Goal: Register for event/course

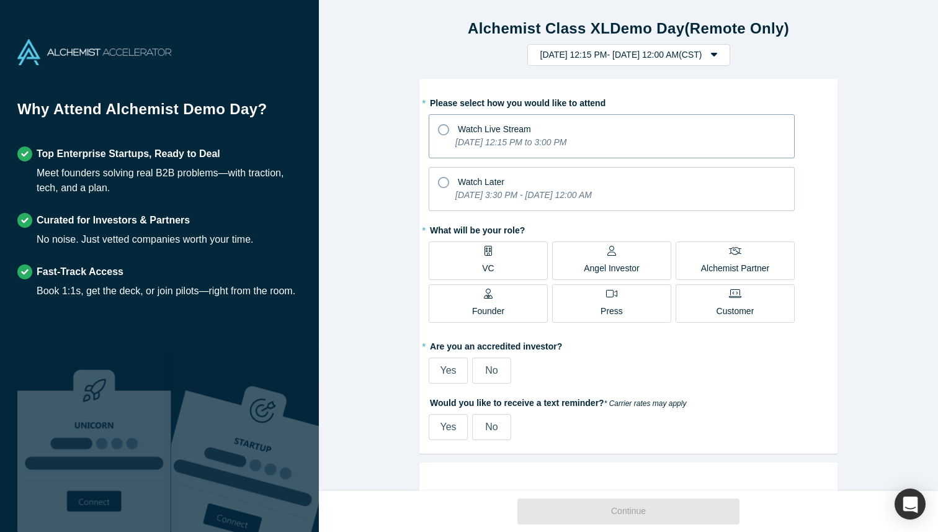
click at [444, 131] on icon at bounding box center [443, 129] width 11 height 11
click at [0, 0] on input "Watch Live Stream [DATE] 12:15 PM to 3:00 PM" at bounding box center [0, 0] width 0 height 0
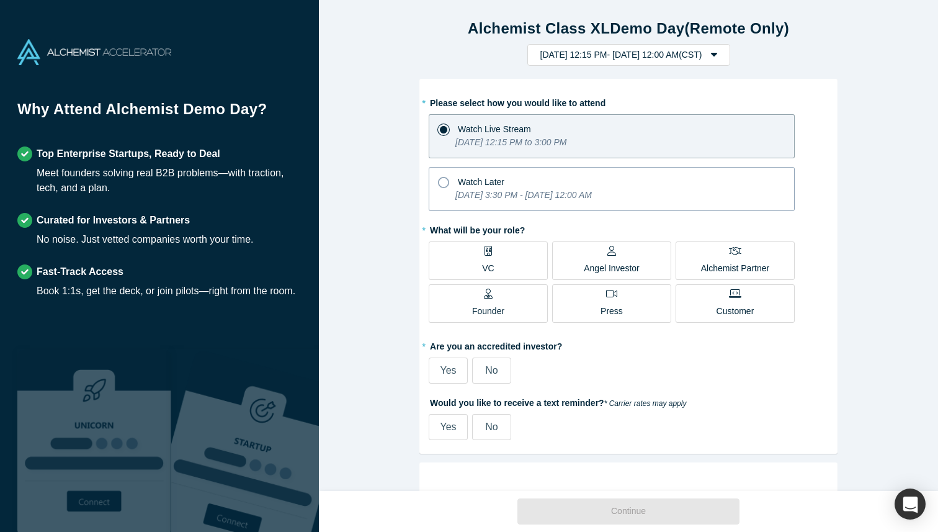
click at [441, 185] on icon at bounding box center [443, 182] width 11 height 11
click at [0, 0] on input "Watch Later [DATE] 3:30 PM - [DATE] 12:00 AM" at bounding box center [0, 0] width 0 height 0
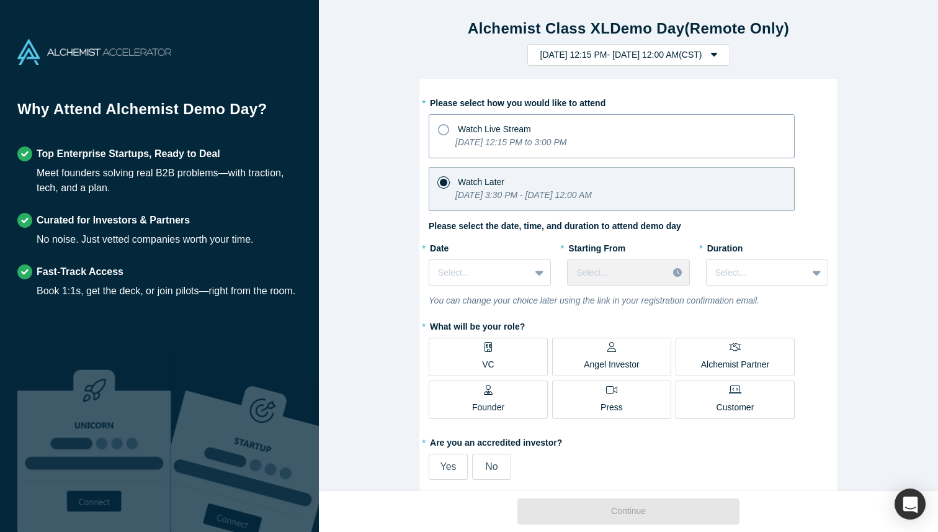
click at [445, 131] on icon at bounding box center [443, 129] width 11 height 11
click at [0, 0] on input "Watch Live Stream [DATE] 12:15 PM to 3:00 PM" at bounding box center [0, 0] width 0 height 0
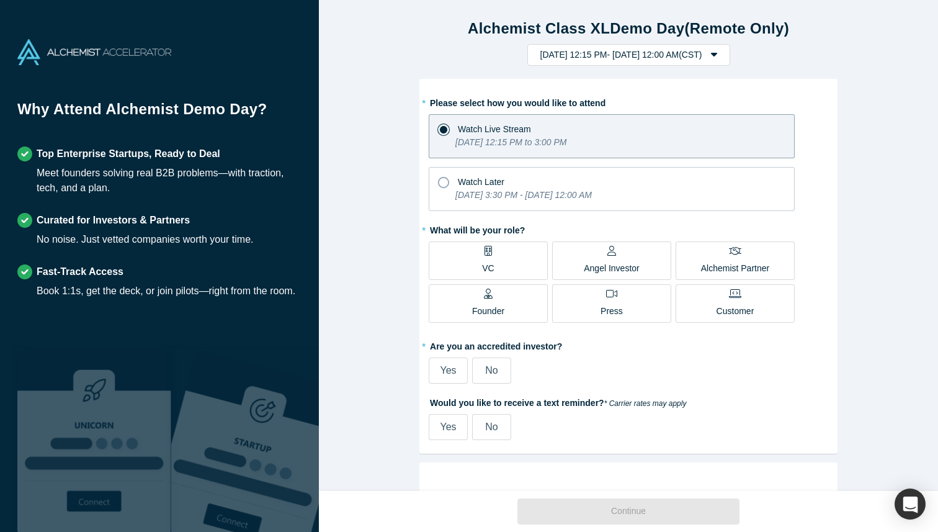
click at [510, 252] on label "VC" at bounding box center [488, 260] width 119 height 38
click at [0, 0] on input "VC" at bounding box center [0, 0] width 0 height 0
click at [498, 366] on span "No" at bounding box center [491, 370] width 12 height 11
click at [0, 0] on input "No" at bounding box center [0, 0] width 0 height 0
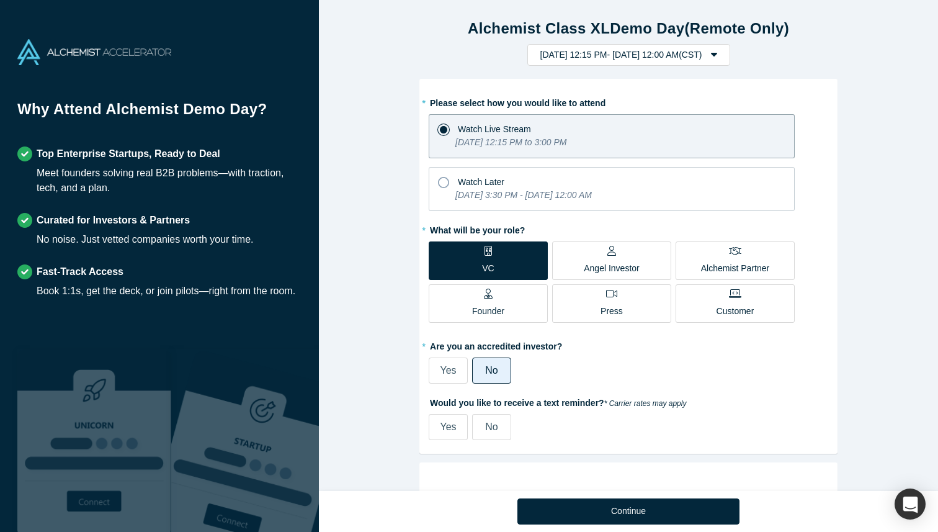
click at [461, 431] on label "Yes" at bounding box center [448, 427] width 39 height 26
click at [0, 0] on input "Yes" at bounding box center [0, 0] width 0 height 0
select select "US"
click at [472, 482] on input "tel" at bounding box center [527, 485] width 136 height 18
type input "[PHONE_NUMBER]"
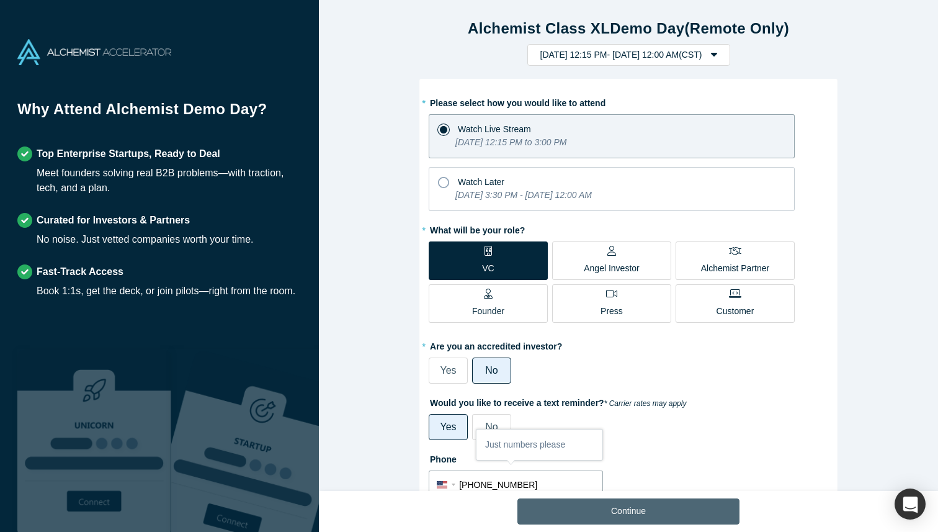
click at [575, 505] on button "Continue" at bounding box center [629, 511] width 222 height 26
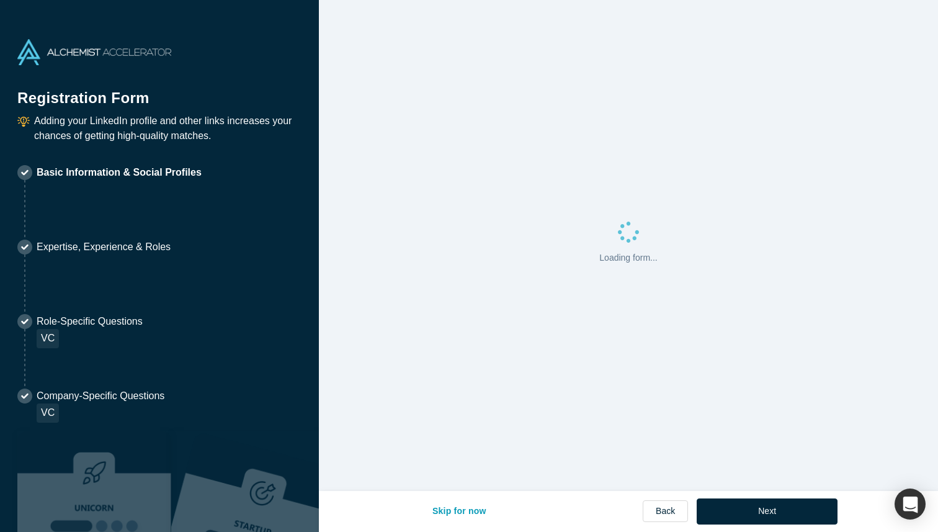
select select "US"
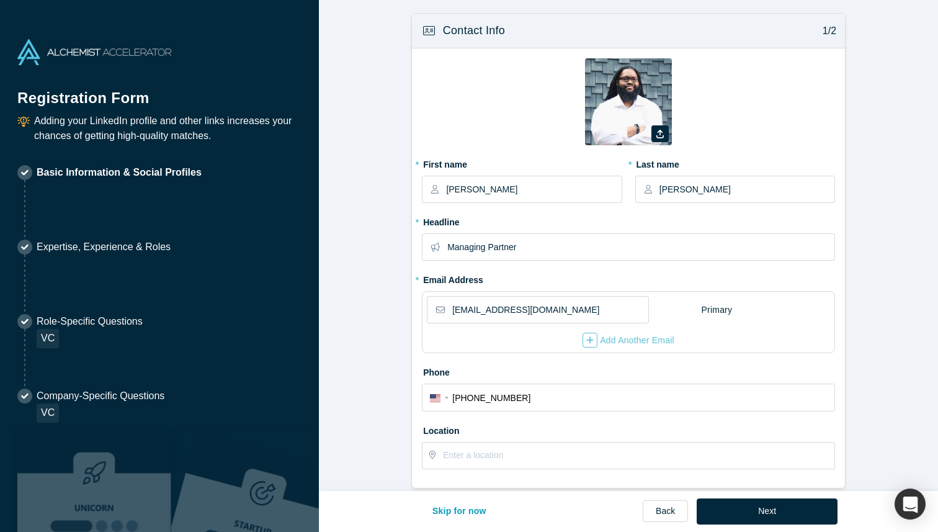
select select "US"
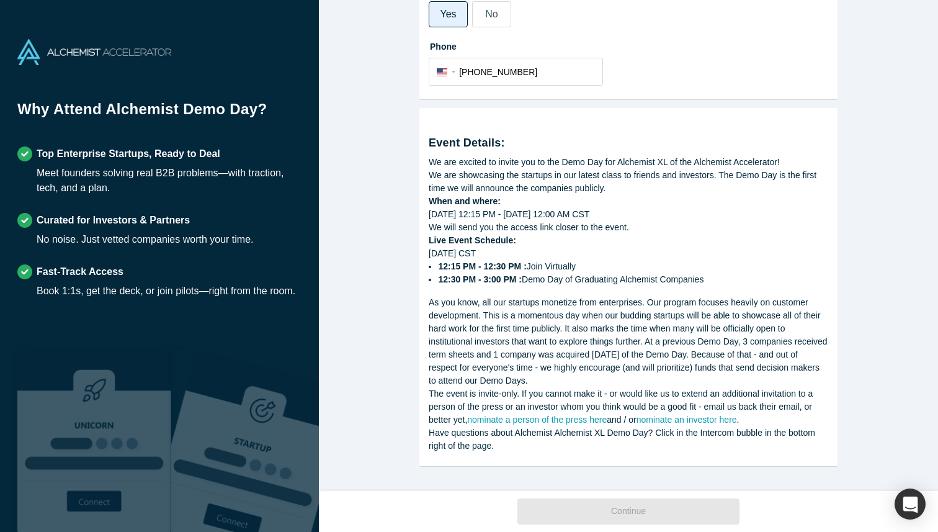
scroll to position [413, 0]
